Goal: Information Seeking & Learning: Find specific fact

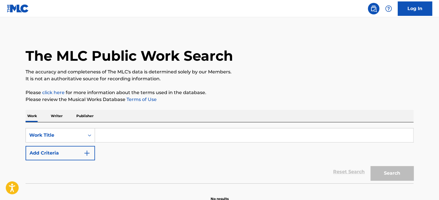
click at [123, 132] on input "Search Form" at bounding box center [254, 135] width 319 height 14
paste input "SWEET THING"
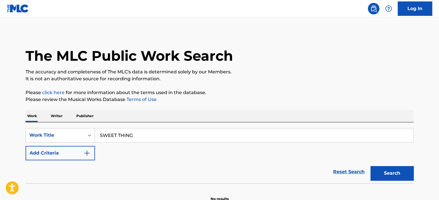
type input "SWEET THING"
click at [281, 84] on div "The MLC Public Work Search The accuracy and completeness of The MLC's data is d…" at bounding box center [220, 116] width 402 height 169
click at [95, 151] on div "SearchWithCriteria3ddcb6bb-75d0-43c0-87c6-d680858b7774 Work Title SWEET THING A…" at bounding box center [220, 144] width 388 height 32
click at [89, 153] on img "Search Form" at bounding box center [87, 152] width 7 height 7
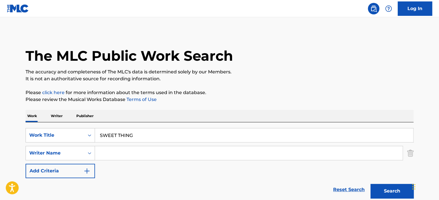
click at [124, 157] on input "Search Form" at bounding box center [249, 153] width 308 height 14
paste input "[PERSON_NAME]"
click at [387, 189] on button "Search" at bounding box center [392, 191] width 43 height 14
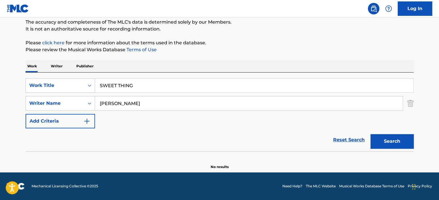
scroll to position [49, 0]
drag, startPoint x: 138, startPoint y: 107, endPoint x: 80, endPoint y: 110, distance: 58.1
click at [80, 110] on div "SearchWithCriteria3ddcb6bb-75d0-43c0-87c6-d680858b7774 Work Title SWEET THING S…" at bounding box center [220, 103] width 388 height 50
paste input "[PERSON_NAME]"
type input "[PERSON_NAME]"
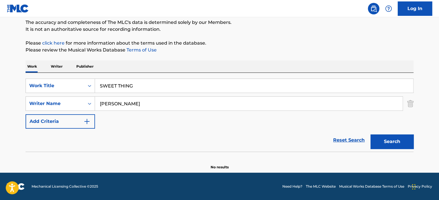
click at [382, 138] on button "Search" at bounding box center [392, 141] width 43 height 14
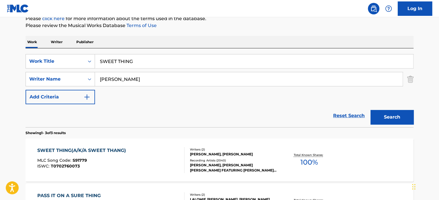
scroll to position [136, 0]
